Goal: Task Accomplishment & Management: Use online tool/utility

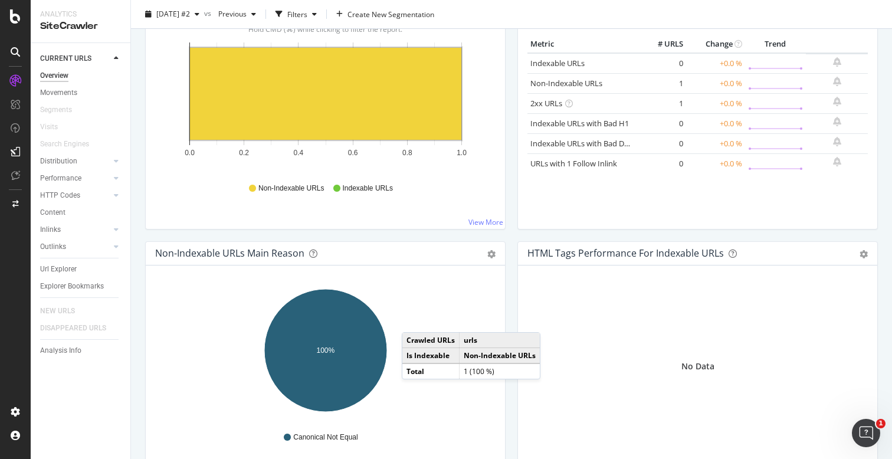
scroll to position [341, 0]
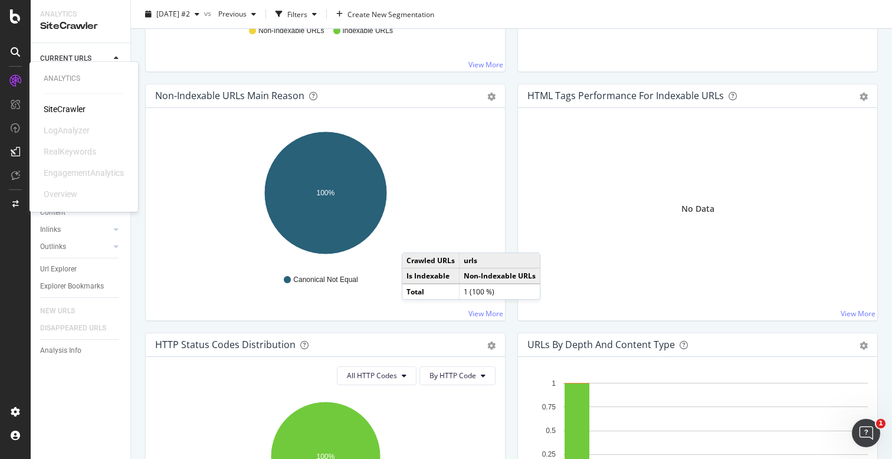
click at [70, 111] on div "SiteCrawler" at bounding box center [65, 109] width 42 height 12
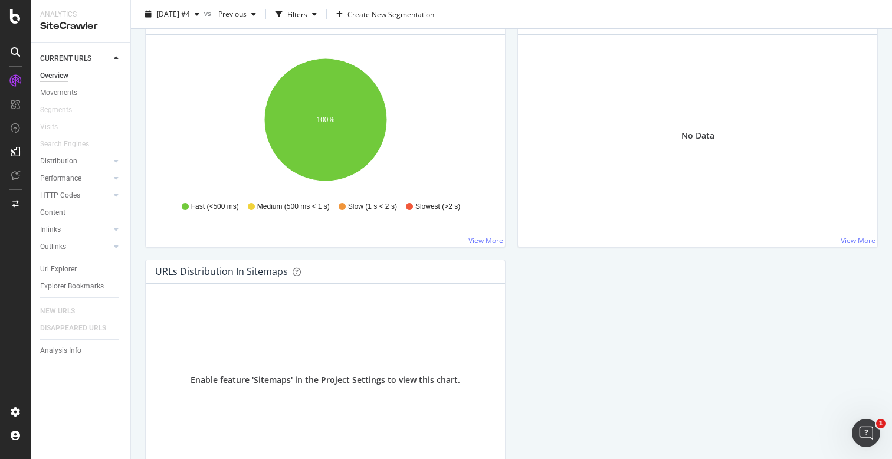
scroll to position [1003, 0]
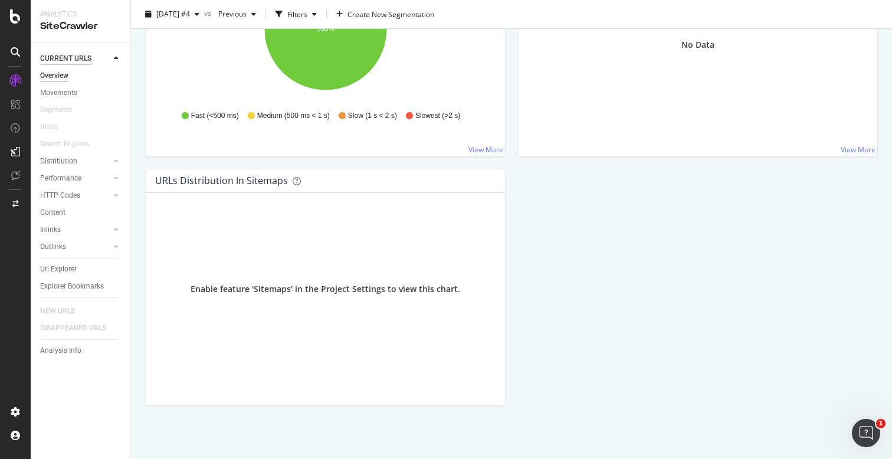
click at [72, 57] on div "CURRENT URLS" at bounding box center [65, 58] width 51 height 12
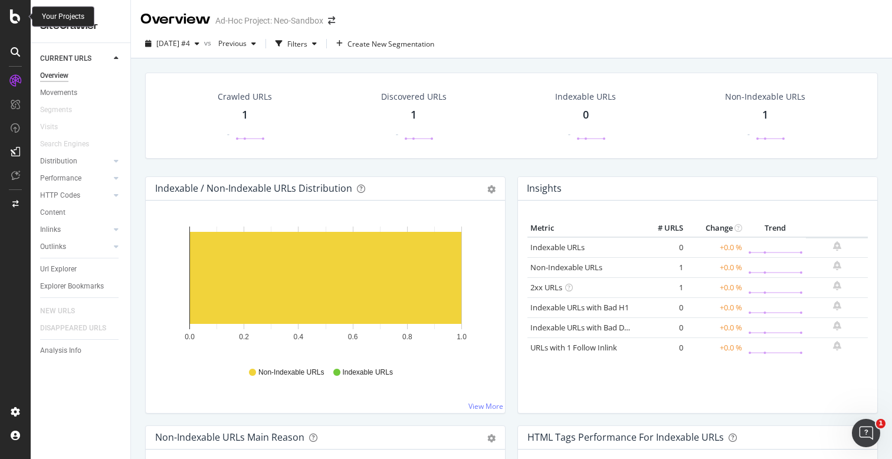
click at [15, 15] on icon at bounding box center [15, 16] width 11 height 14
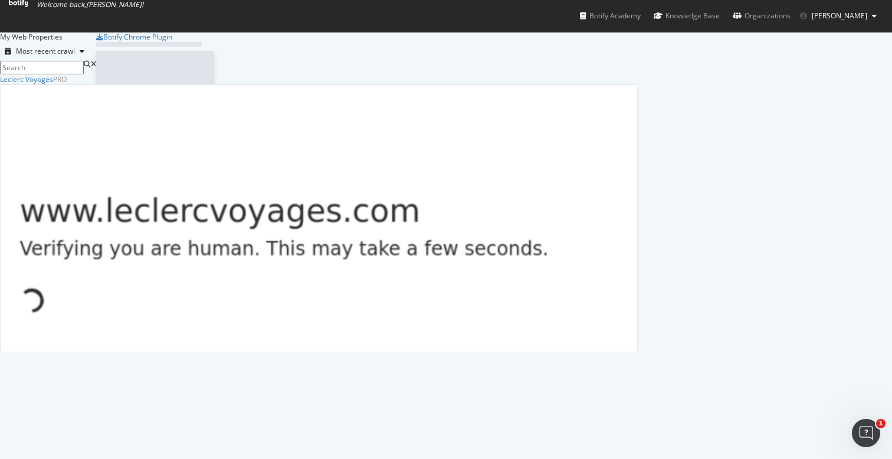
scroll to position [459, 892]
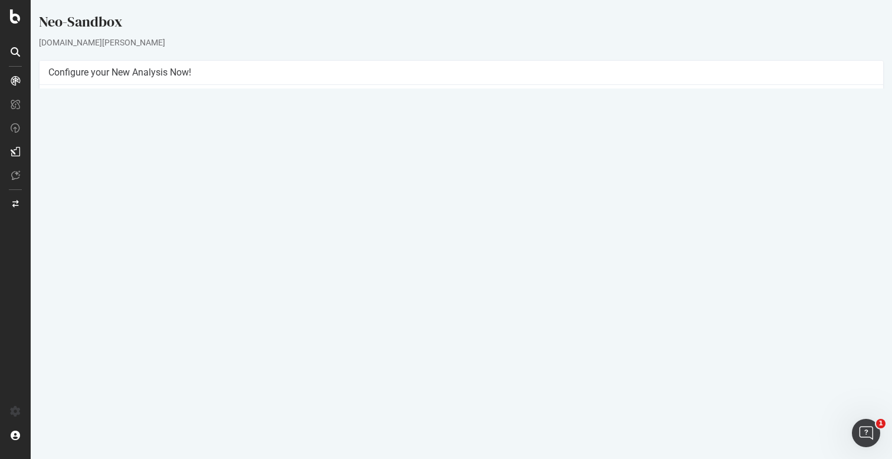
click at [451, 267] on button "Yes! Start Now" at bounding box center [446, 264] width 73 height 19
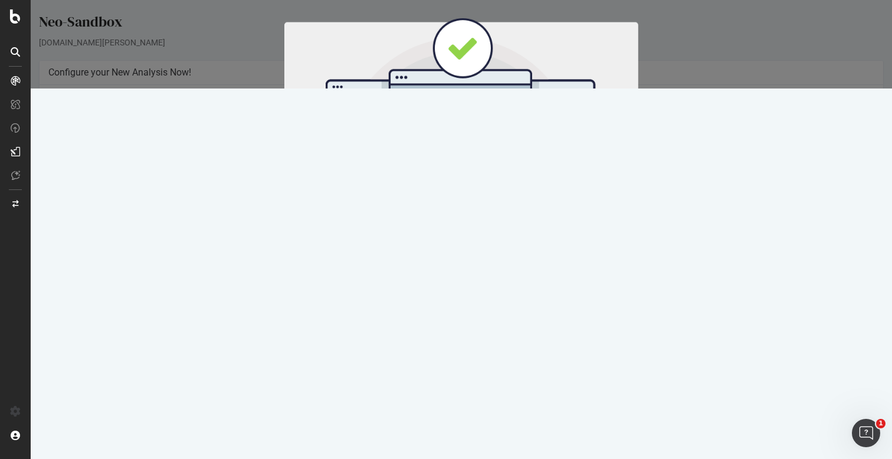
click at [490, 190] on button "Start Now" at bounding box center [483, 196] width 52 height 20
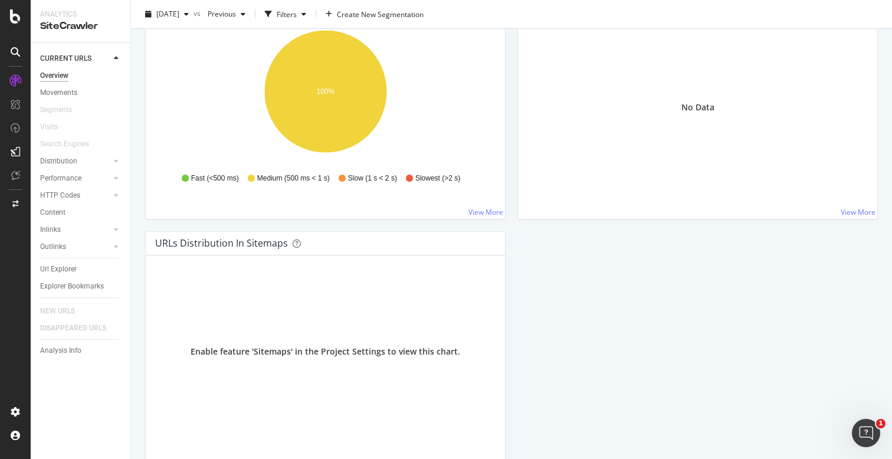
scroll to position [1003, 0]
